Goal: Task Accomplishment & Management: Manage account settings

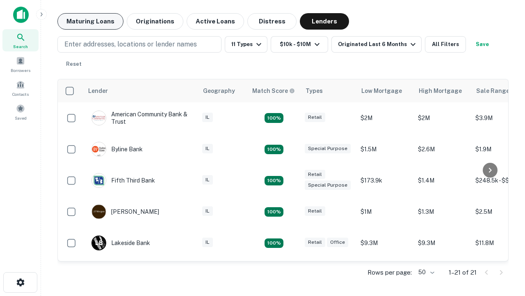
click at [90, 21] on button "Maturing Loans" at bounding box center [90, 21] width 66 height 16
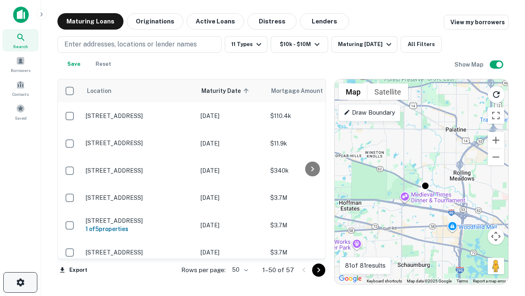
click at [20, 282] on icon "button" at bounding box center [21, 282] width 10 height 10
